Goal: Book appointment/travel/reservation

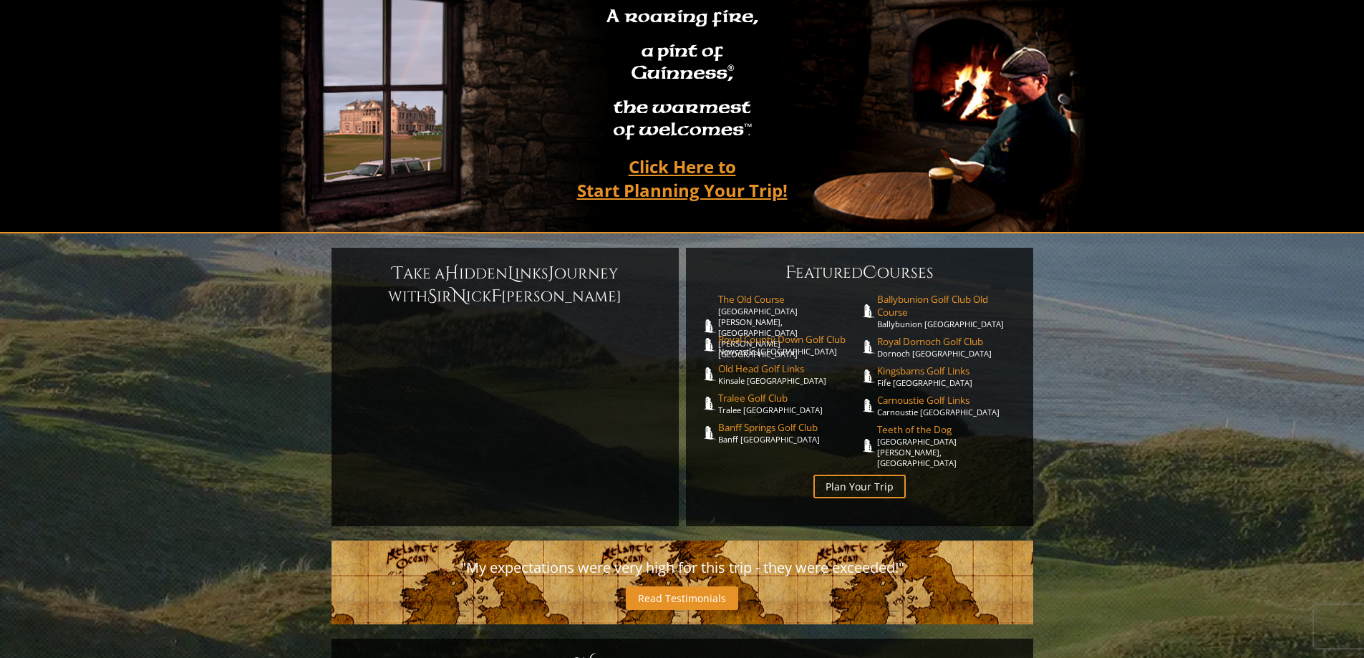
scroll to position [120, 0]
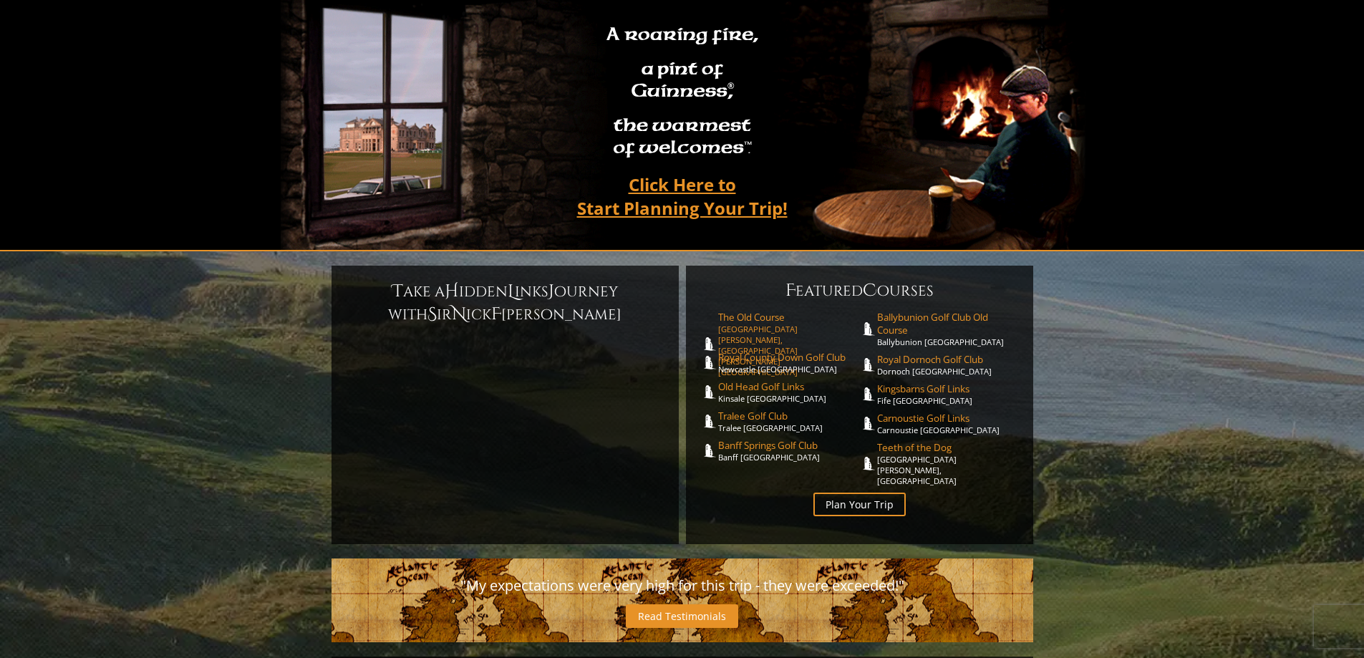
click at [780, 311] on link "The Old Course St. Andrews Links, St. Andrews Scotland" at bounding box center [789, 344] width 142 height 67
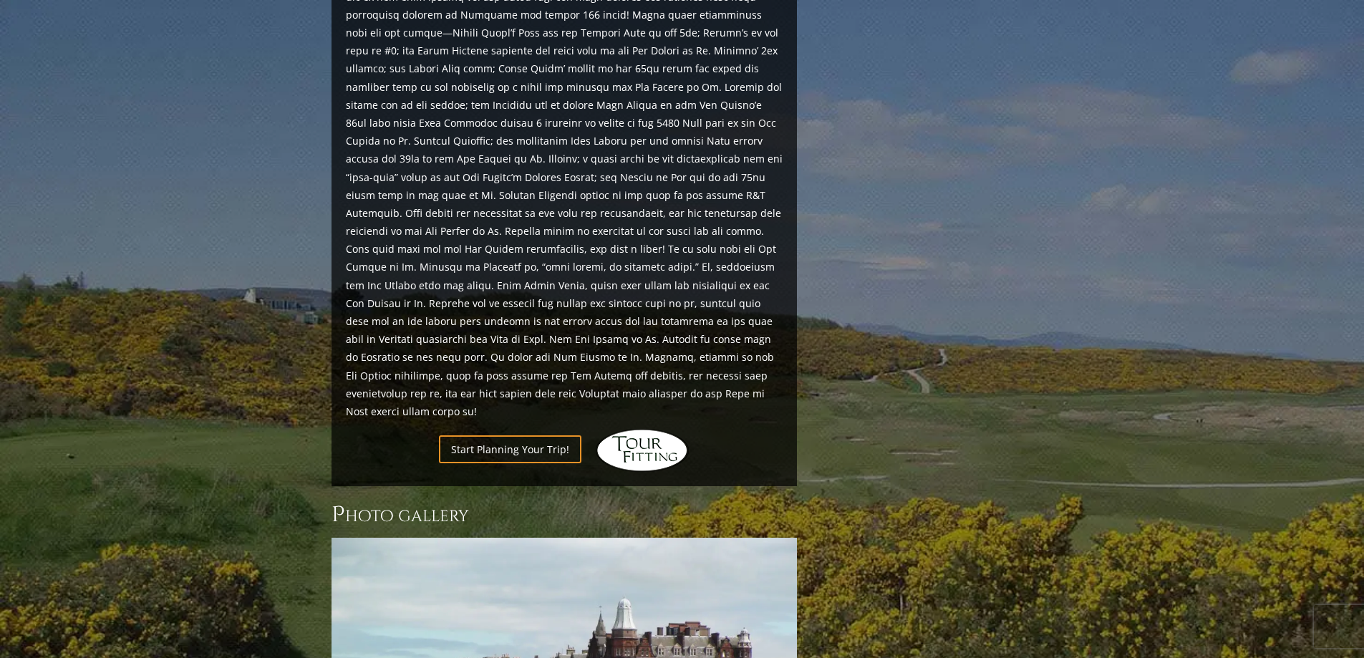
scroll to position [1488, 0]
